Goal: Share content

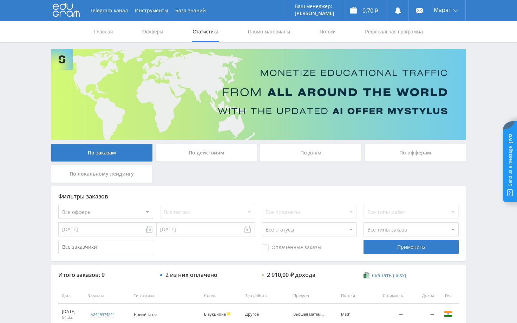
click at [475, 71] on div "Telegram-канал Инструменты База знаний Ваш менеджер: [PERSON_NAME] Online @edug…" at bounding box center [258, 277] width 517 height 554
click at [487, 63] on div "Telegram-канал Инструменты База знаний Ваш менеджер: [PERSON_NAME] Online @edug…" at bounding box center [258, 277] width 517 height 554
click at [479, 64] on div "Telegram-канал Инструменты База знаний Ваш менеджер: [PERSON_NAME] Online @edug…" at bounding box center [258, 277] width 517 height 554
click at [484, 76] on div "Telegram-канал Инструменты База знаний Ваш менеджер: [PERSON_NAME] Online @edug…" at bounding box center [258, 277] width 517 height 554
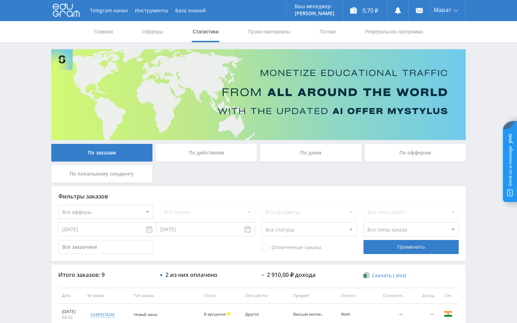
click at [488, 72] on div "Telegram-канал Инструменты База знаний Ваш менеджер: [PERSON_NAME] Online @edug…" at bounding box center [258, 277] width 517 height 554
click at [480, 128] on div "Telegram-канал Инструменты База знаний Ваш менеджер: [PERSON_NAME] Online @edug…" at bounding box center [258, 277] width 517 height 554
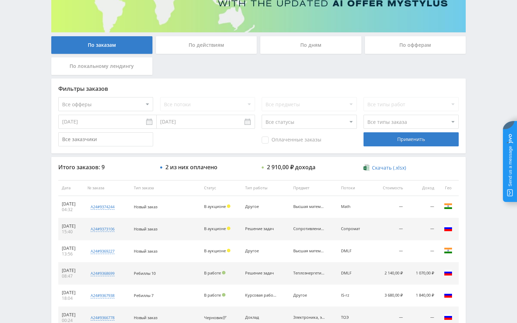
scroll to position [141, 0]
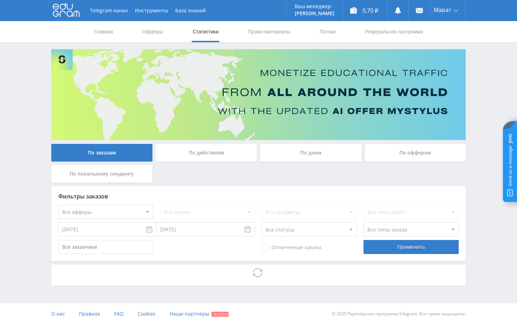
drag, startPoint x: 95, startPoint y: 0, endPoint x: 478, endPoint y: 162, distance: 415.6
click at [478, 162] on div "Telegram-канал Инструменты База знаний Ваш менеджер: [PERSON_NAME] Online @edug…" at bounding box center [258, 162] width 517 height 324
